Goal: Transaction & Acquisition: Download file/media

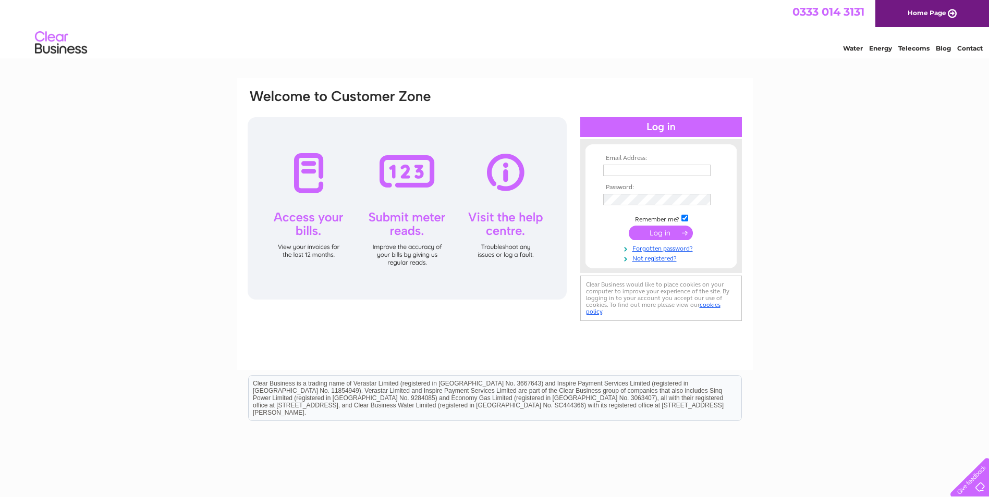
type input "emma@headoffice.lieaton.co.uk"
click at [669, 236] on input "submit" at bounding box center [661, 233] width 64 height 15
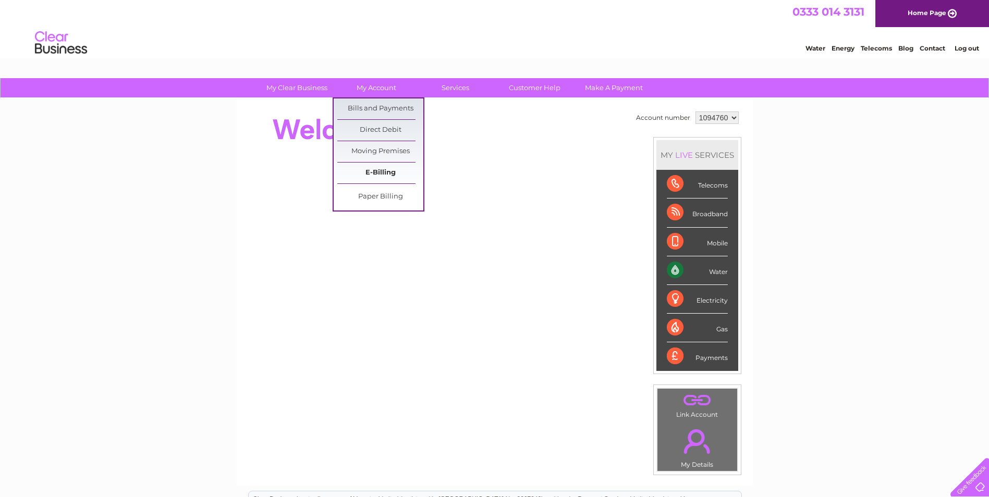
click at [393, 171] on link "E-Billing" at bounding box center [380, 173] width 86 height 21
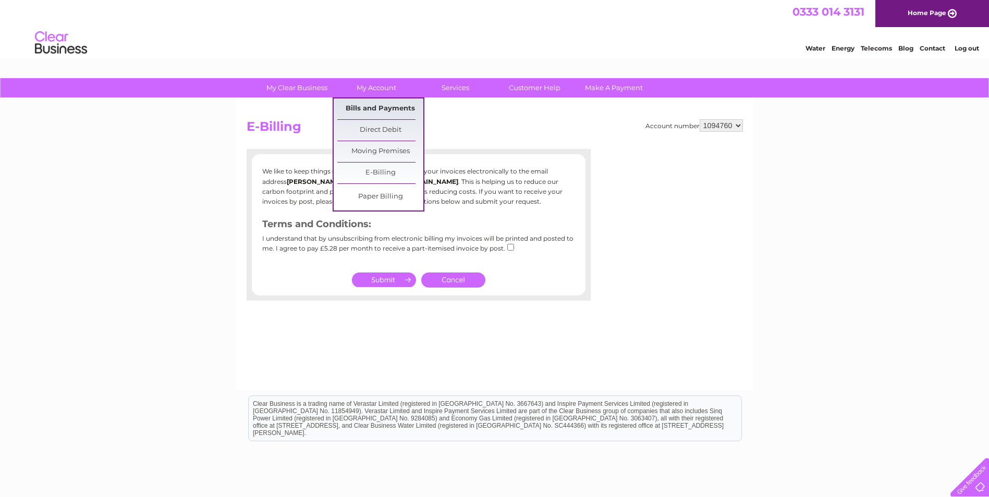
click at [363, 106] on link "Bills and Payments" at bounding box center [380, 109] width 86 height 21
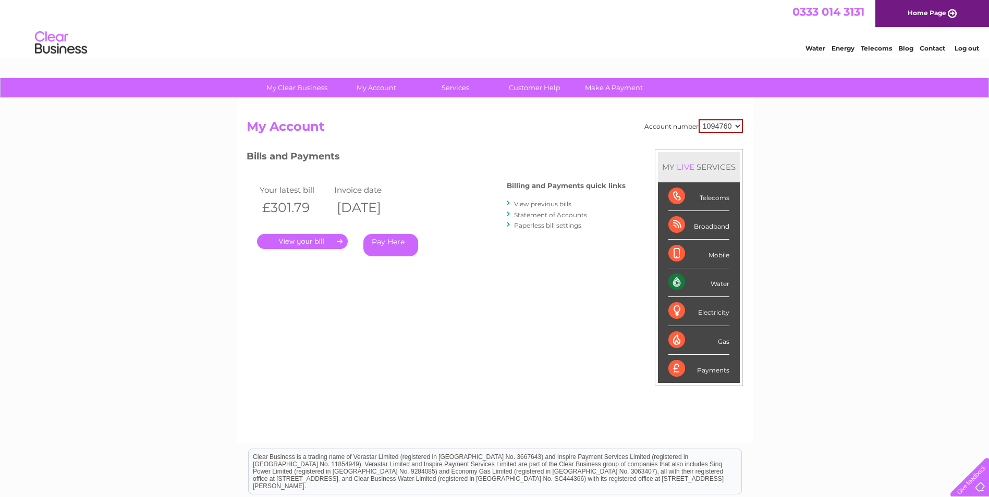
click at [319, 247] on link "." at bounding box center [302, 241] width 91 height 15
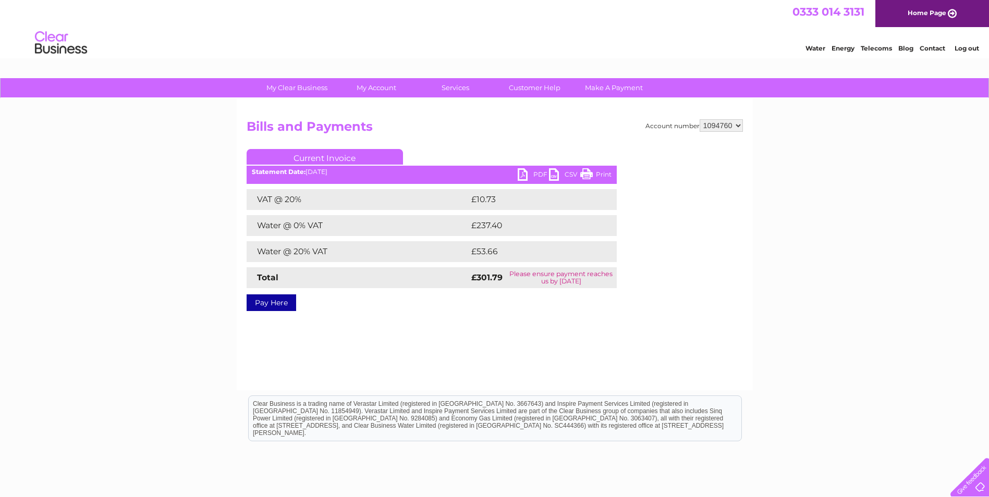
click at [536, 173] on link "PDF" at bounding box center [533, 175] width 31 height 15
click at [726, 125] on select "1094760 1110966" at bounding box center [721, 125] width 43 height 13
select select "1110966"
click at [700, 119] on select "1094760 1110966" at bounding box center [721, 125] width 43 height 13
click at [471, 122] on h2 "Bills and Payments" at bounding box center [495, 129] width 496 height 20
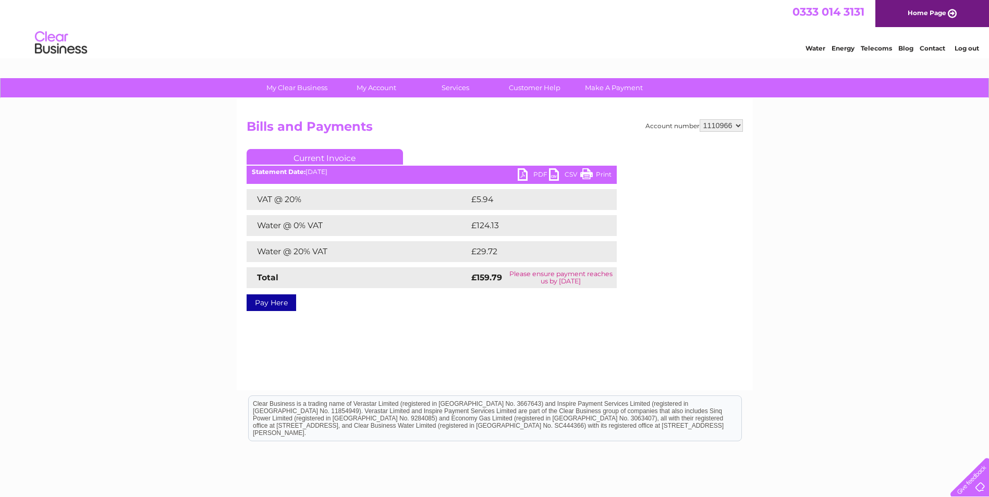
click at [533, 173] on link "PDF" at bounding box center [533, 175] width 31 height 15
